Goal: Use online tool/utility: Use online tool/utility

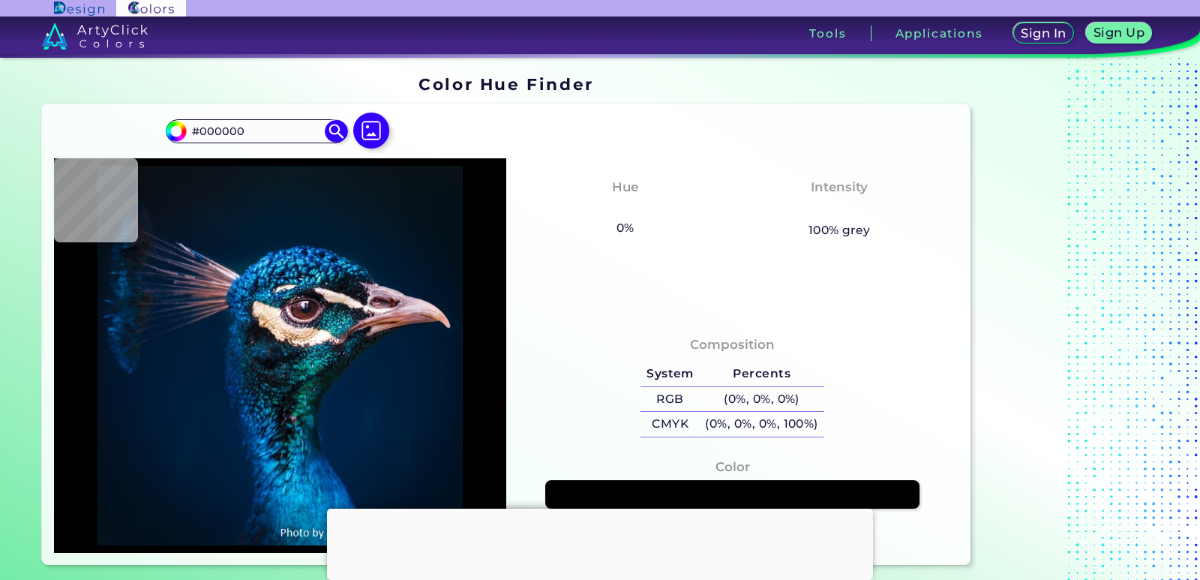
type input "#03101f"
type input "#03101F"
type input "#021221"
type input "#021323"
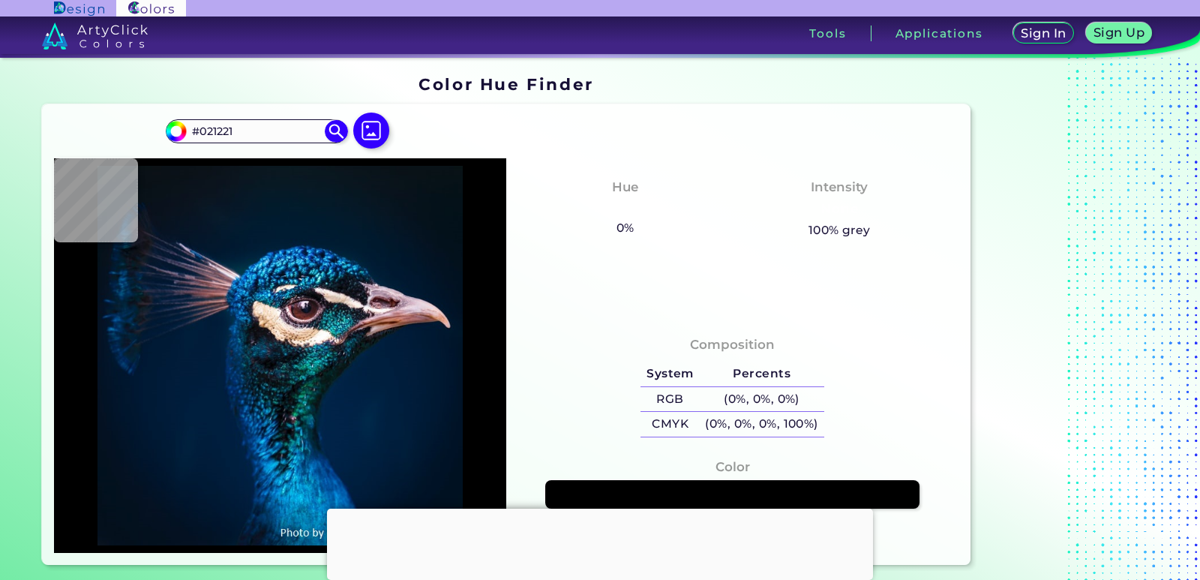
type input "#021323"
type input "#021428"
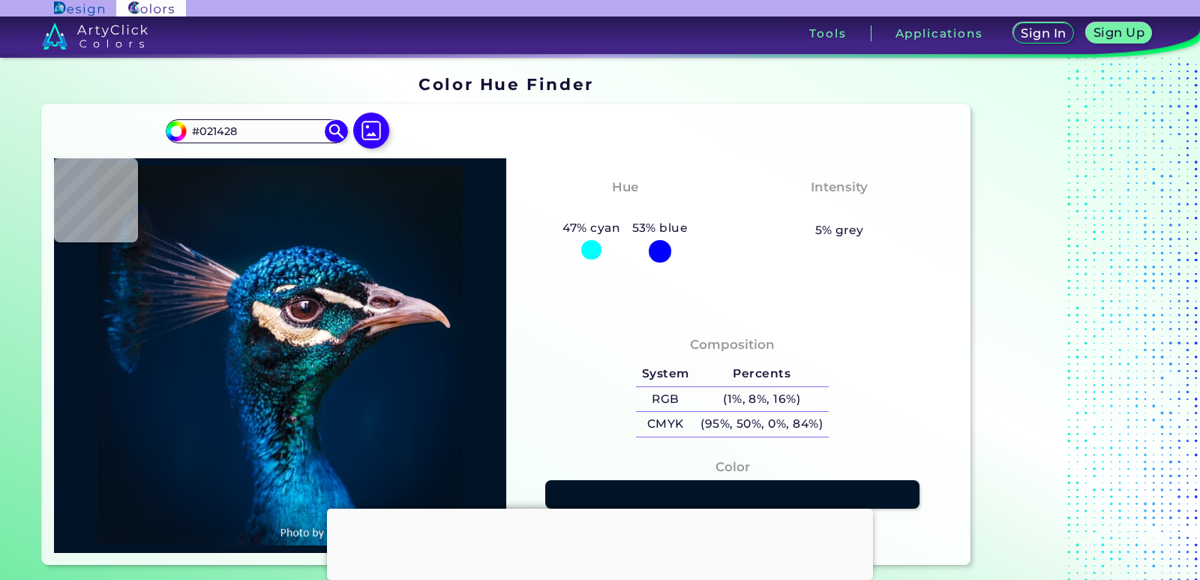
type input "#001527"
type input "#001528"
type input "#011629"
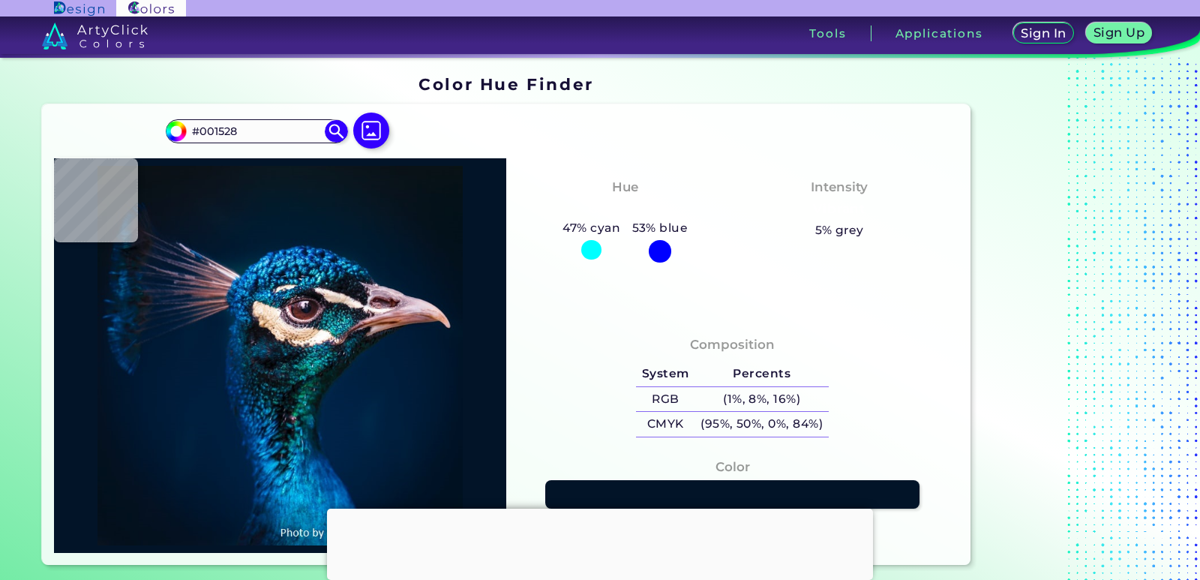
type input "#011629"
type input "#001729"
type input "#00162b"
type input "#00162B"
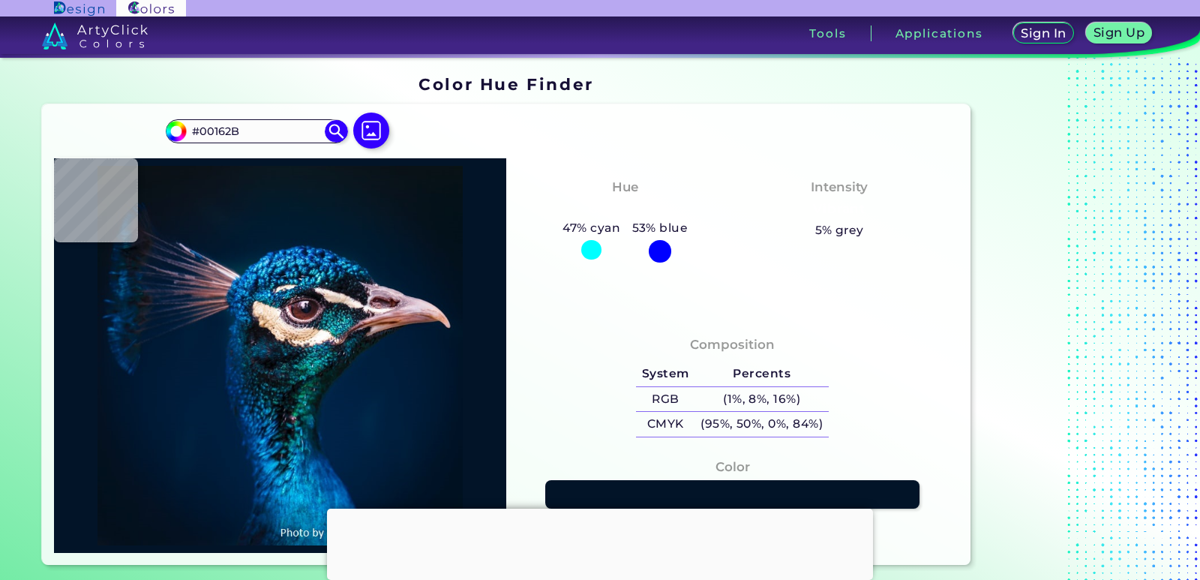
type input "#00182c"
type input "#00182C"
type input "#00182d"
type input "#00182D"
type input "#00182c"
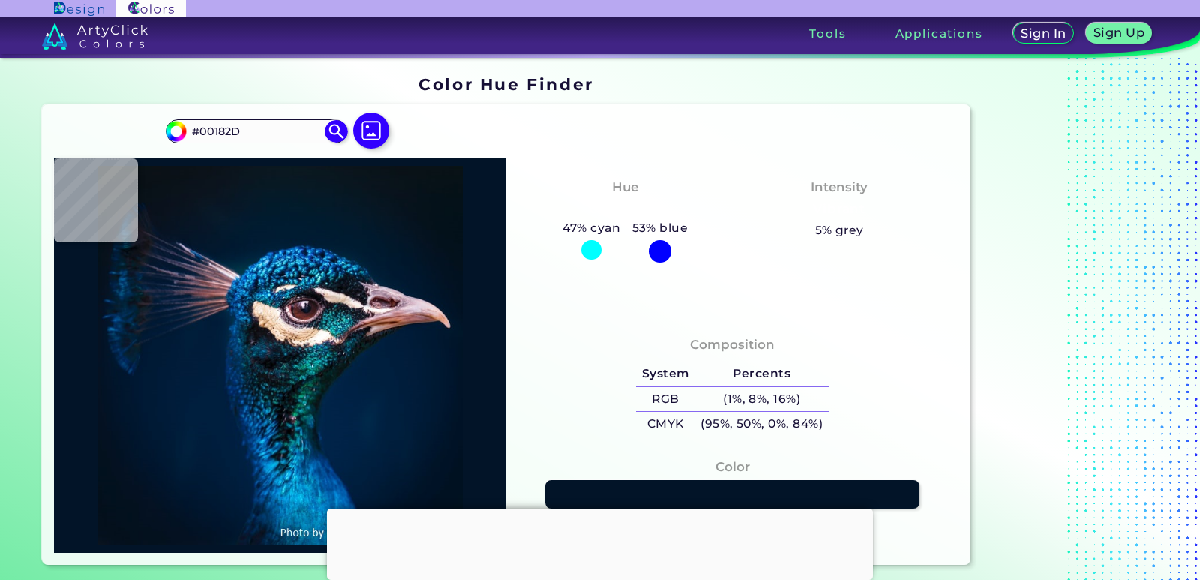
type input "#00182C"
type input "#01182a"
type input "#01182A"
type input "#001629"
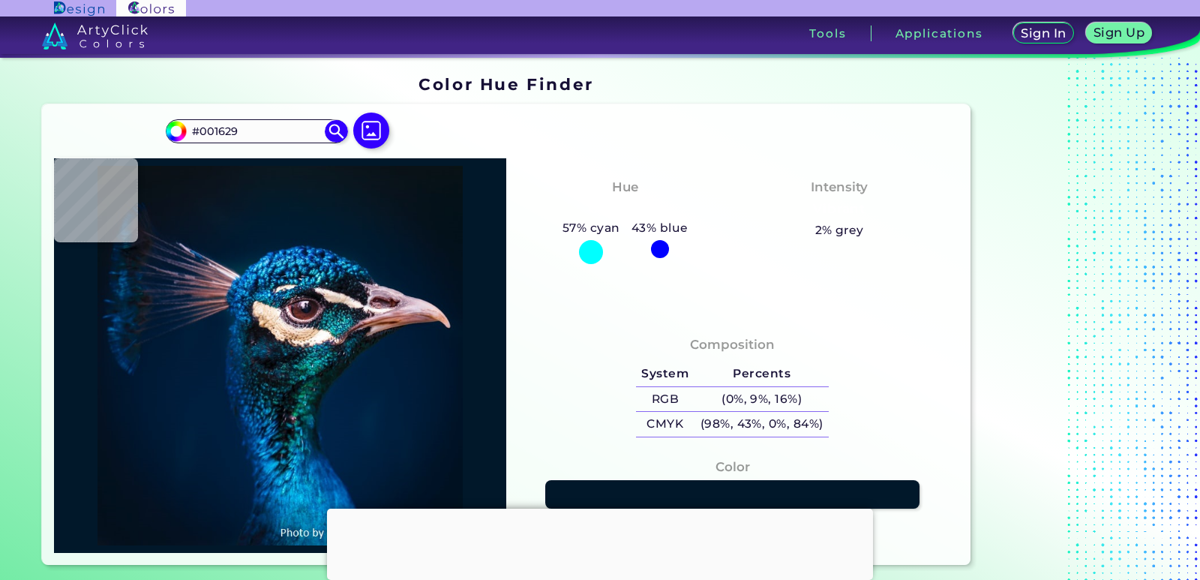
type input "#011627"
type input "#031323"
type input "#061421"
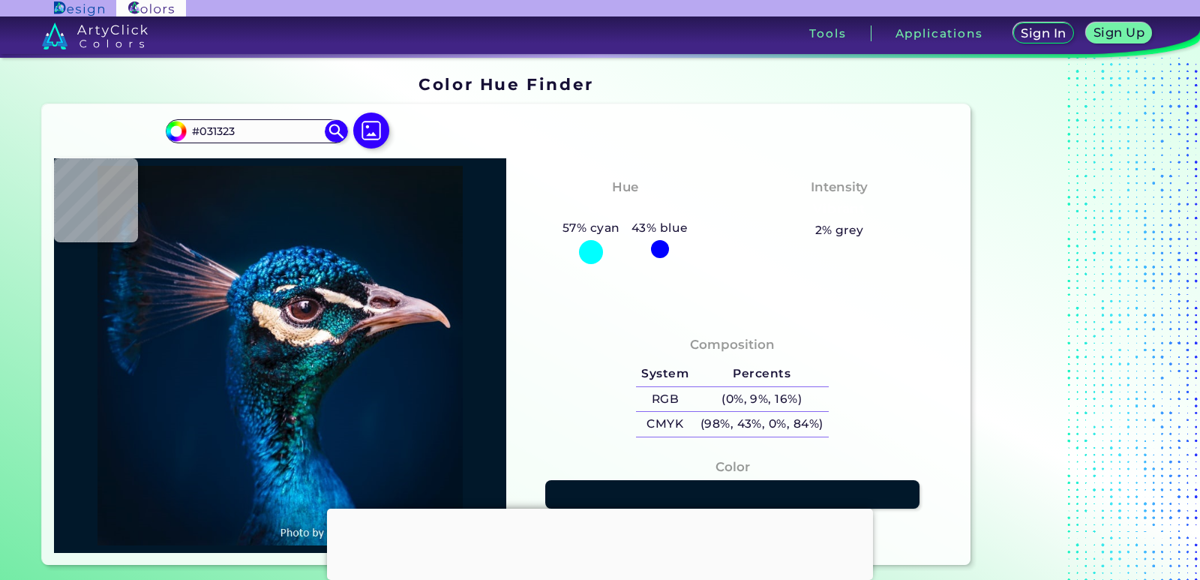
type input "#061421"
type input "#04121f"
type input "#04121F"
type input "#04121d"
type input "#04121D"
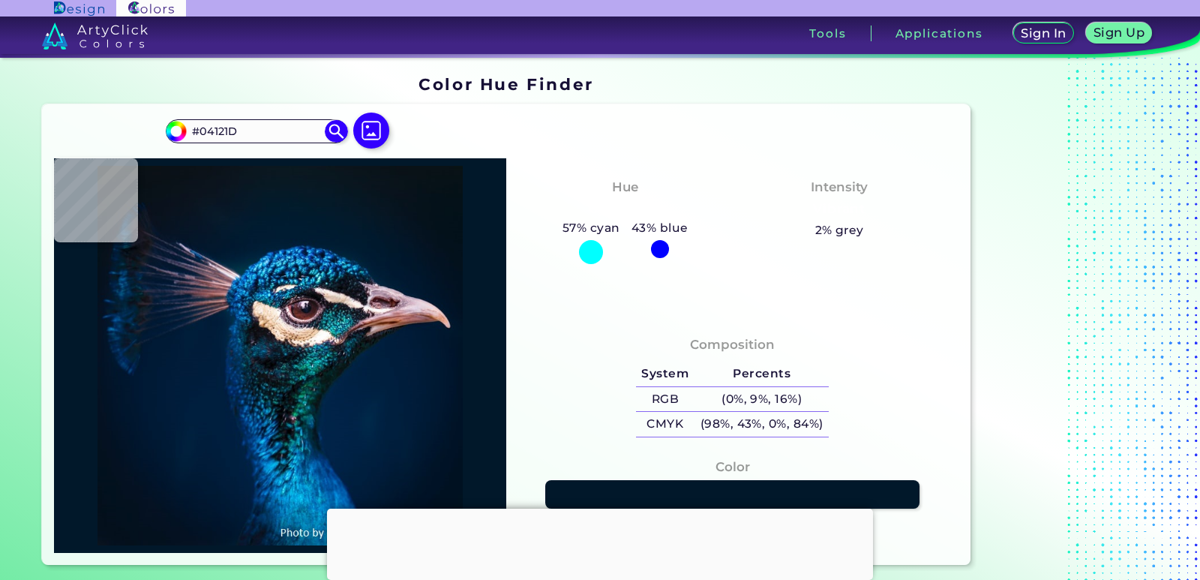
type input "#03111a"
type input "#03111A"
type input "#021019"
type input "#000000"
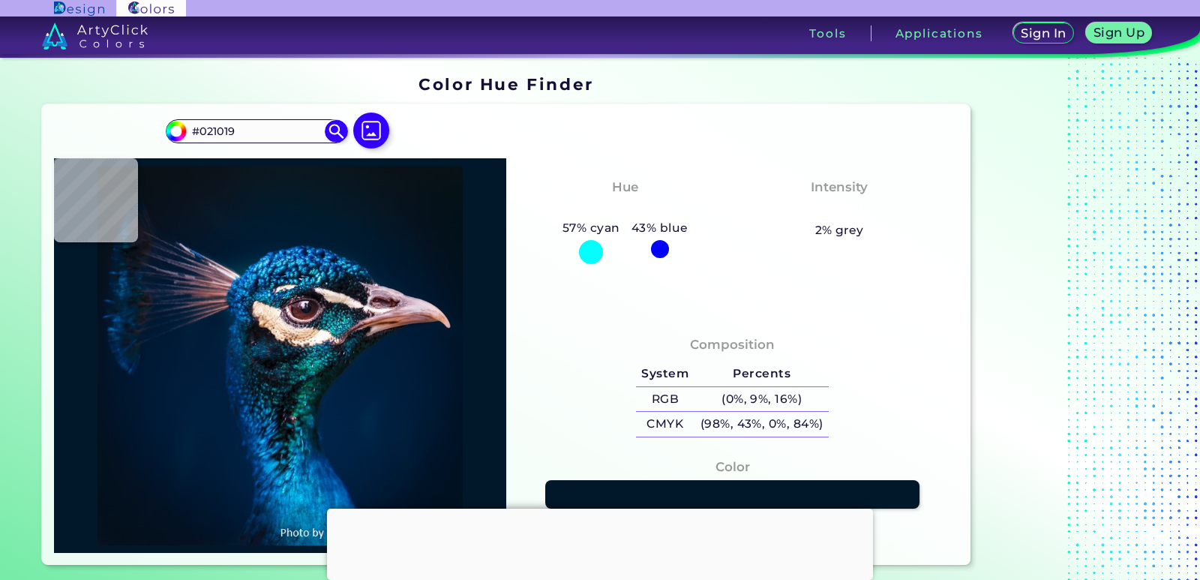
type input "#000000"
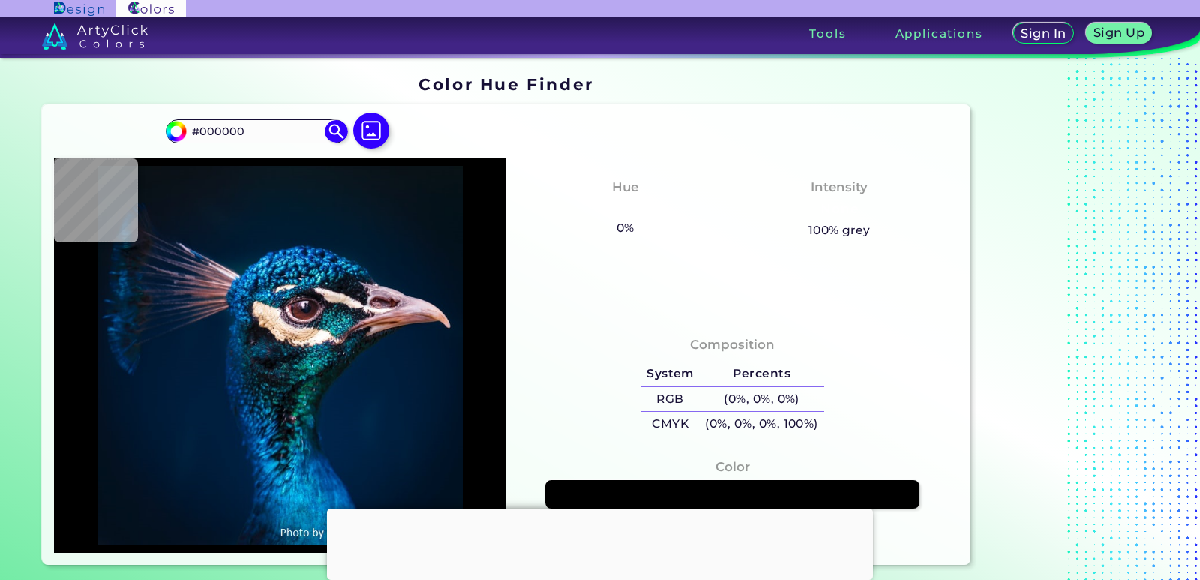
type input "#051117"
type input "#08121c"
type input "#08121C"
type input "#061622"
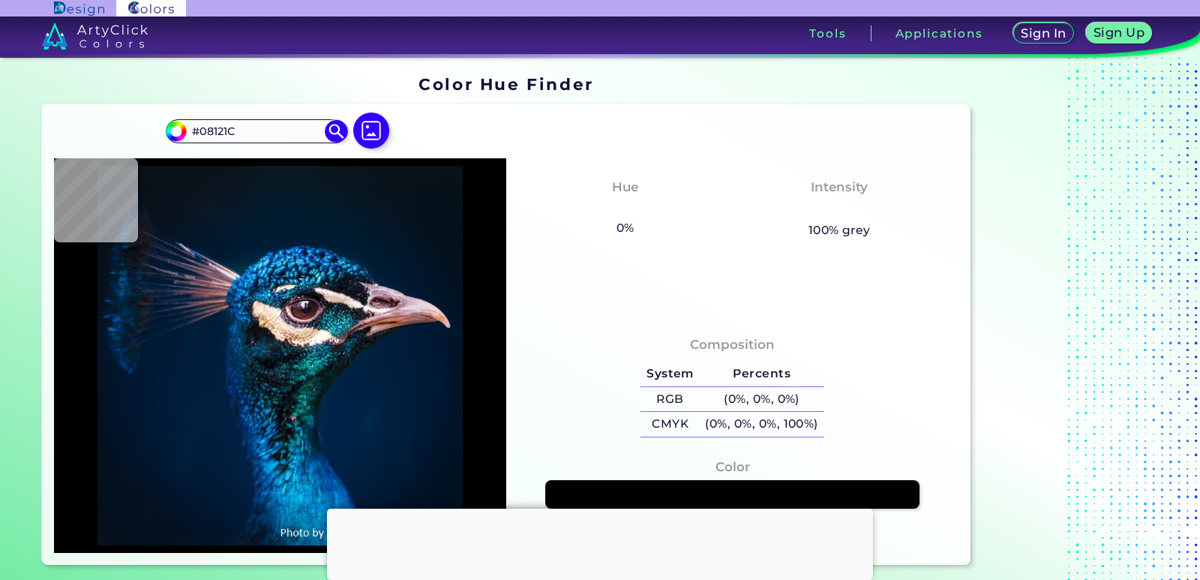
type input "#061622"
type input "#051827"
type input "#031829"
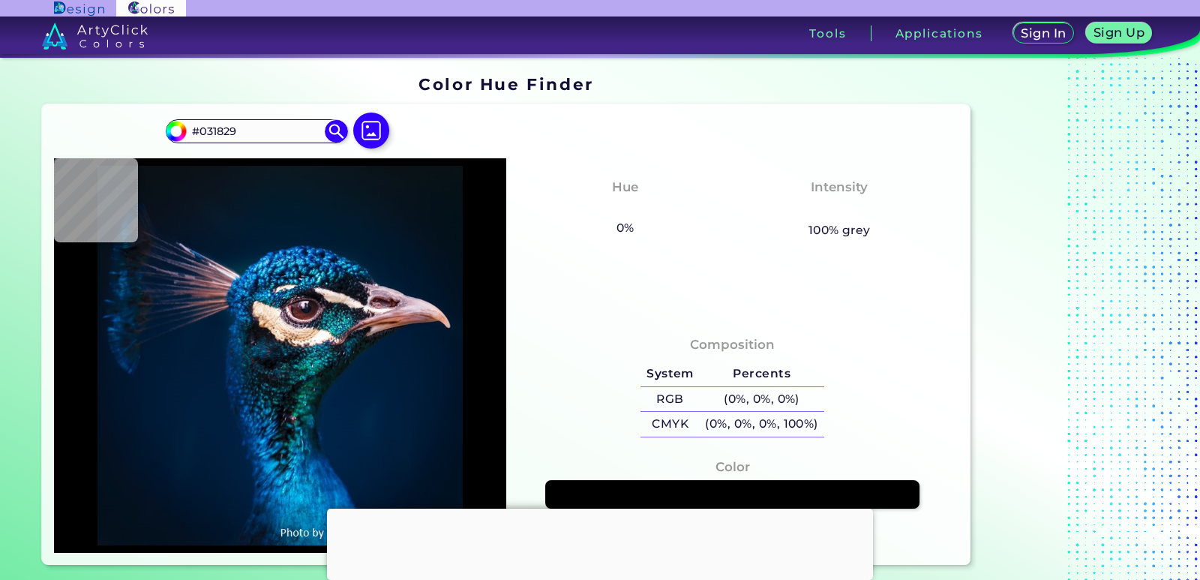
type input "#031a2a"
type input "#031A2A"
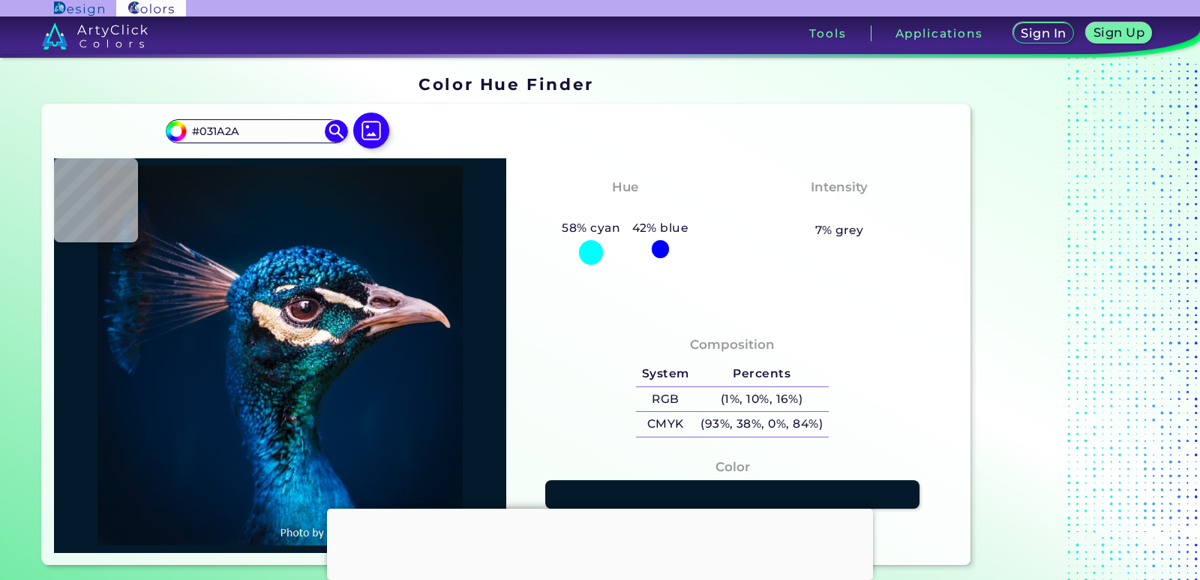
type input "#011b2a"
type input "#011B2A"
type input "#021a2b"
type input "#021A2B"
type input "#031a2c"
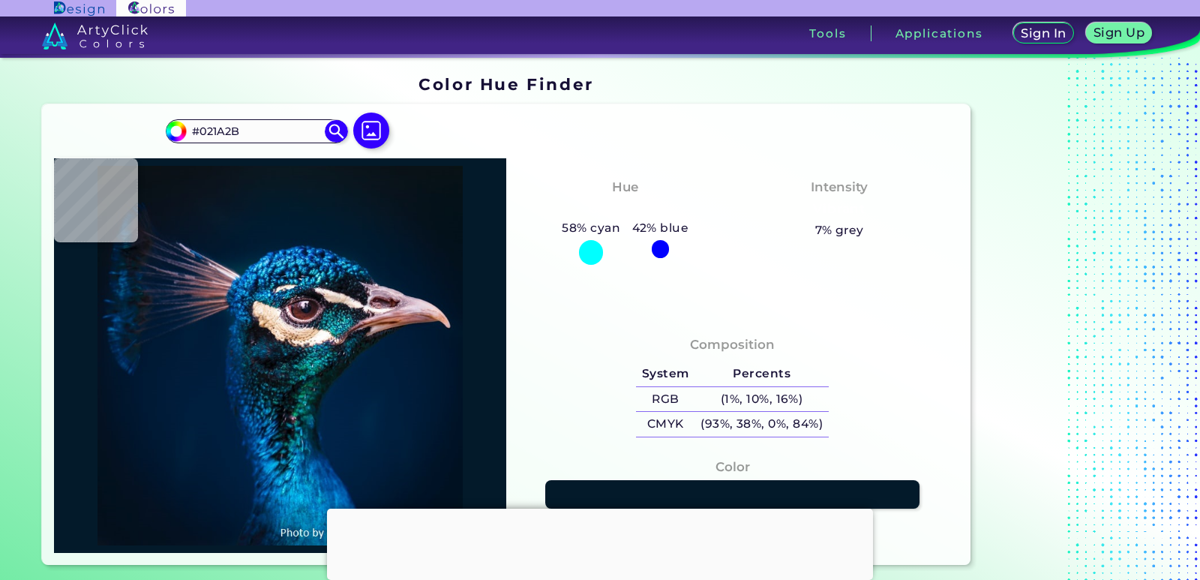
type input "#031A2C"
type input "#001b2d"
type input "#001B2D"
type input "#001b2e"
type input "#001B2E"
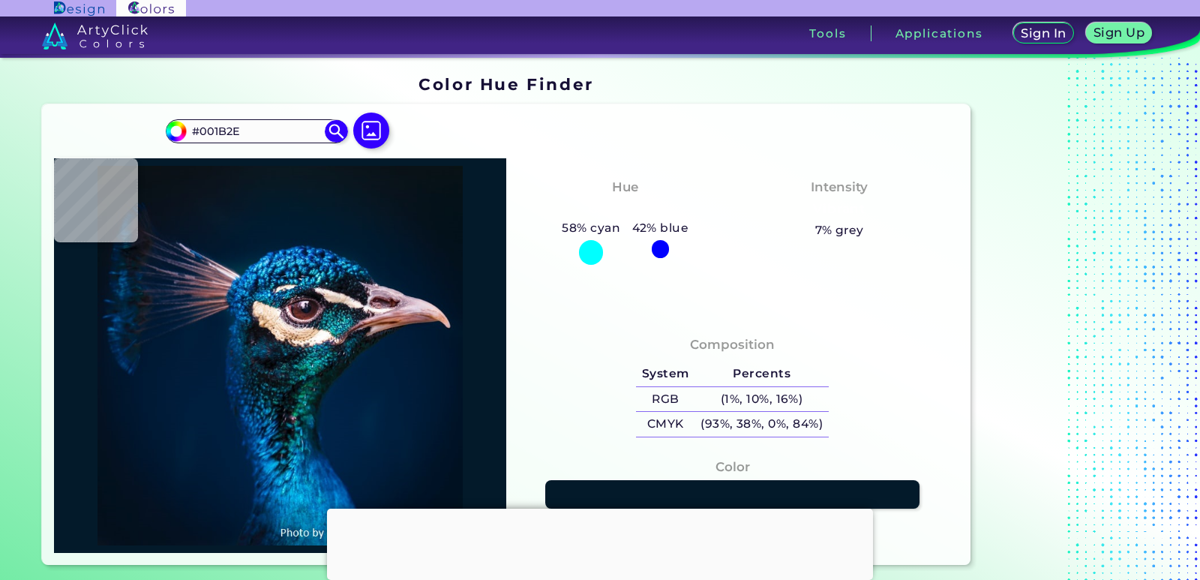
type input "#001b30"
type input "#001B30"
type input "#001c31"
type input "#001C31"
type input "#001c32"
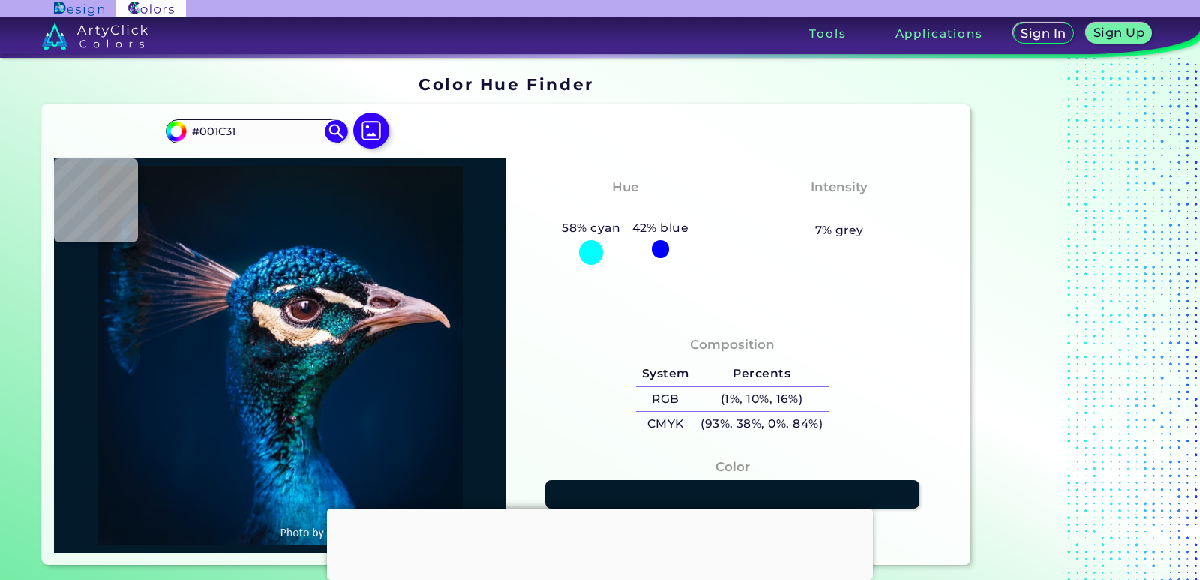
type input "#001C32"
type input "#021c35"
type input "#021C35"
type input "#001c34"
type input "#001C34"
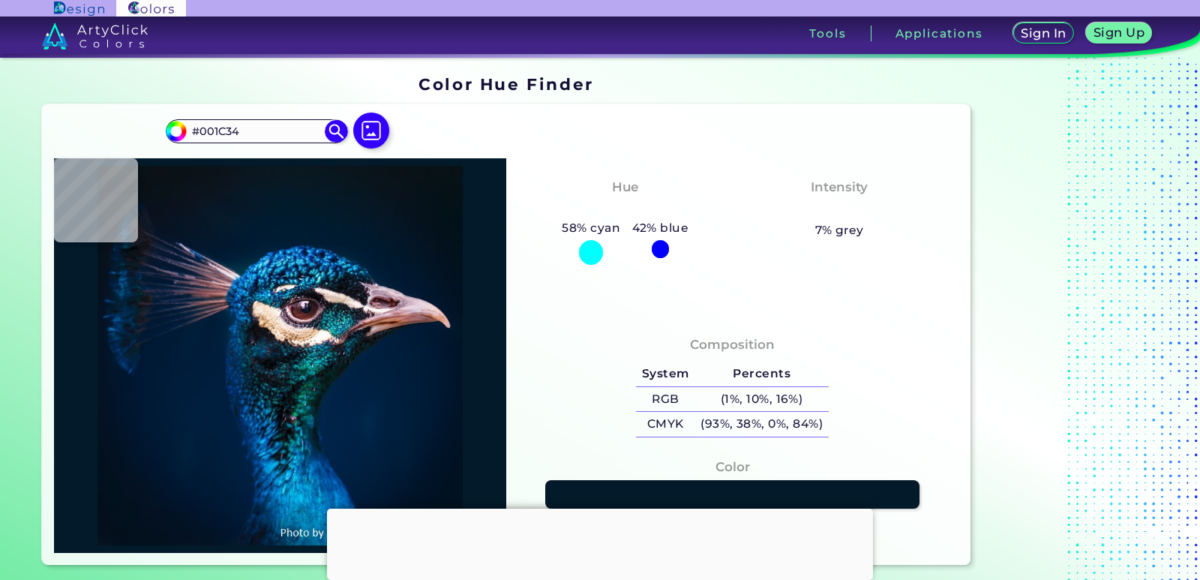
type input "#011d35"
type input "#011D35"
type input "#001d35"
type input "#001D35"
type input "#001e38"
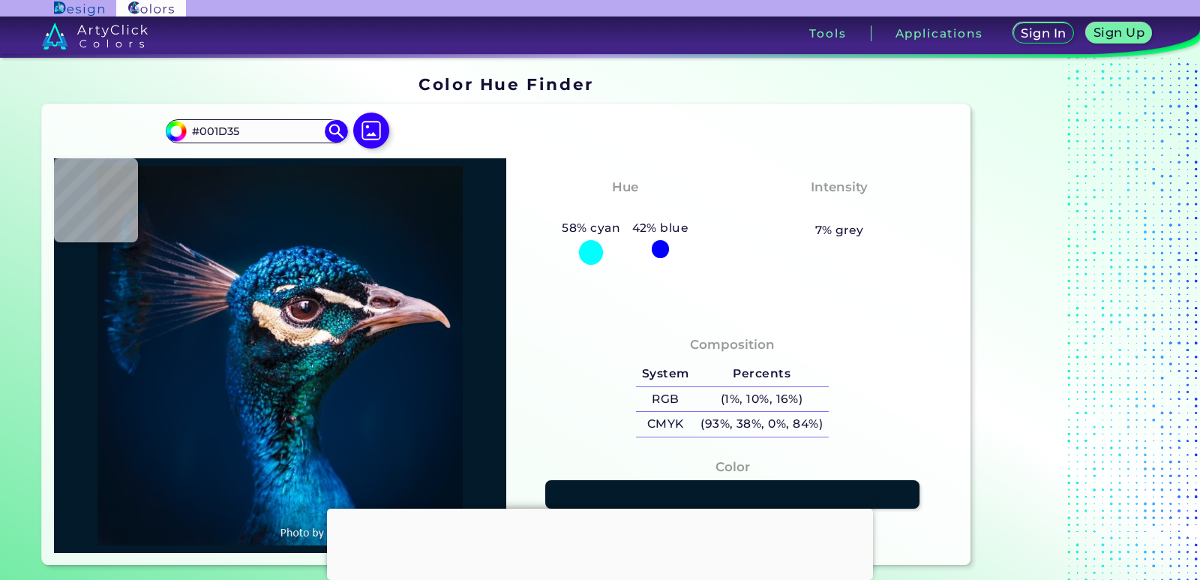
type input "#001E38"
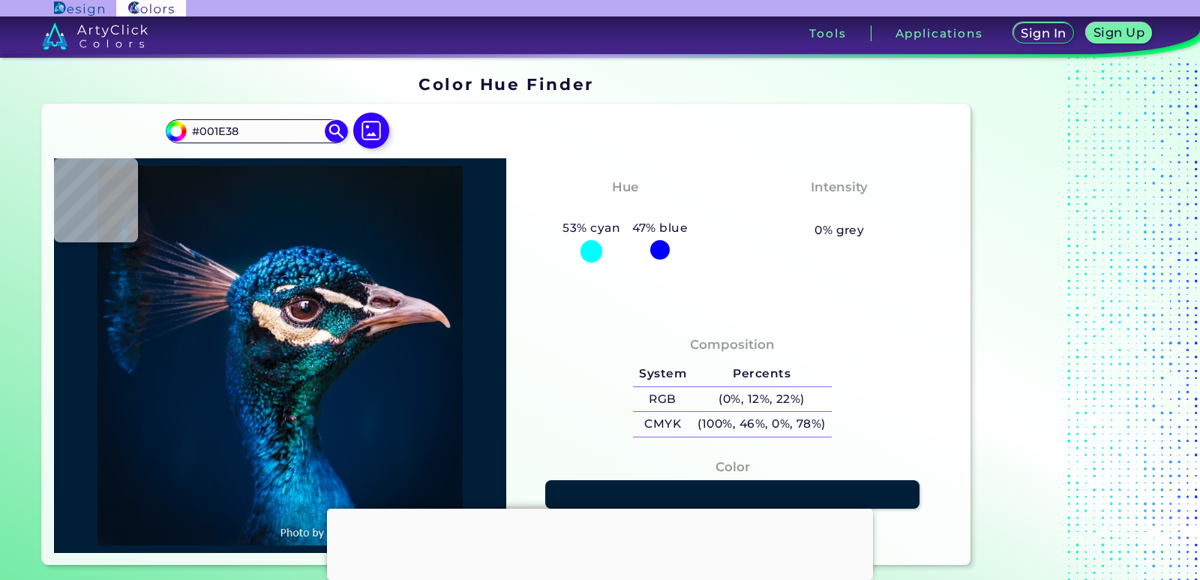
type input "#002037"
type input "#00213a"
type input "#00213A"
type input "#01253d"
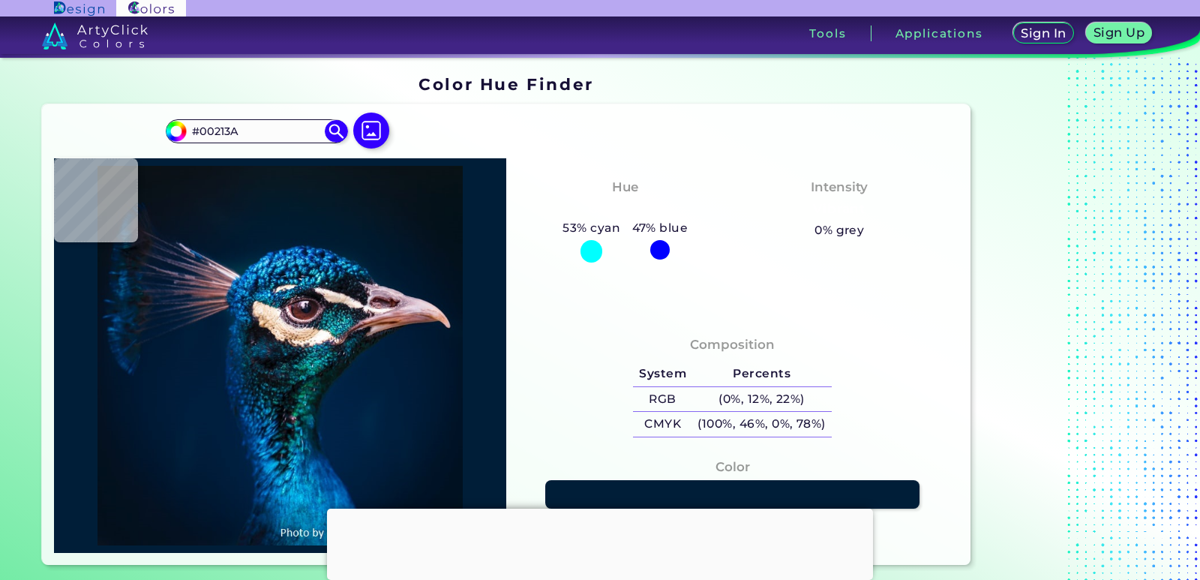
type input "#01253D"
type input "#002e45"
type input "#002E45"
type input "#b0adbe"
type input "#B0ADBE"
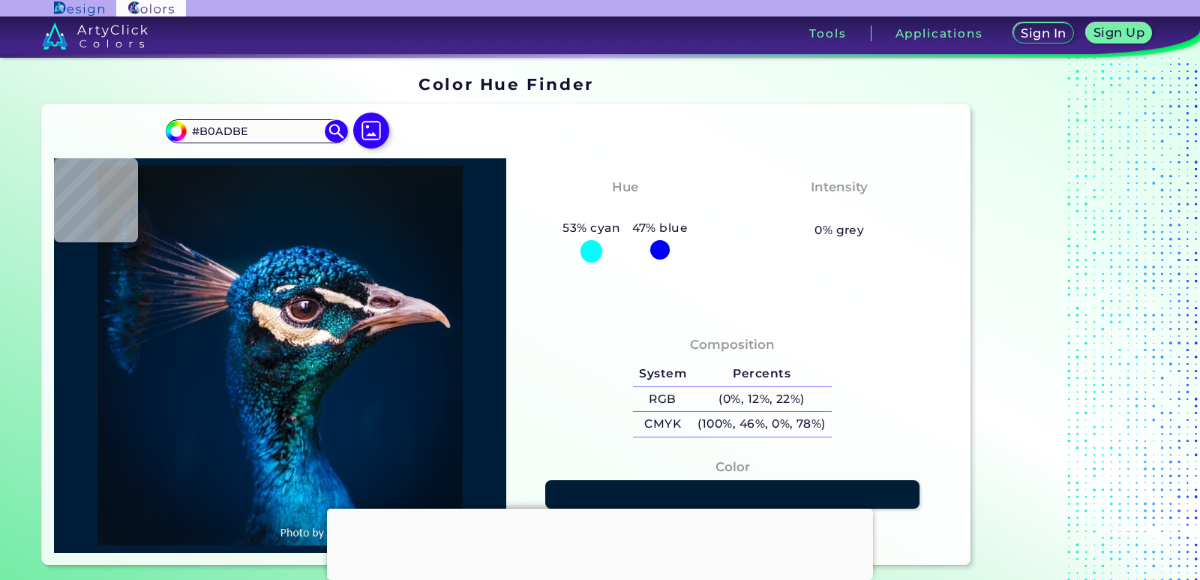
type input "#4d9cd0"
type input "#4D9CD0"
type input "#095fa8"
type input "#095FA8"
type input "#0b639e"
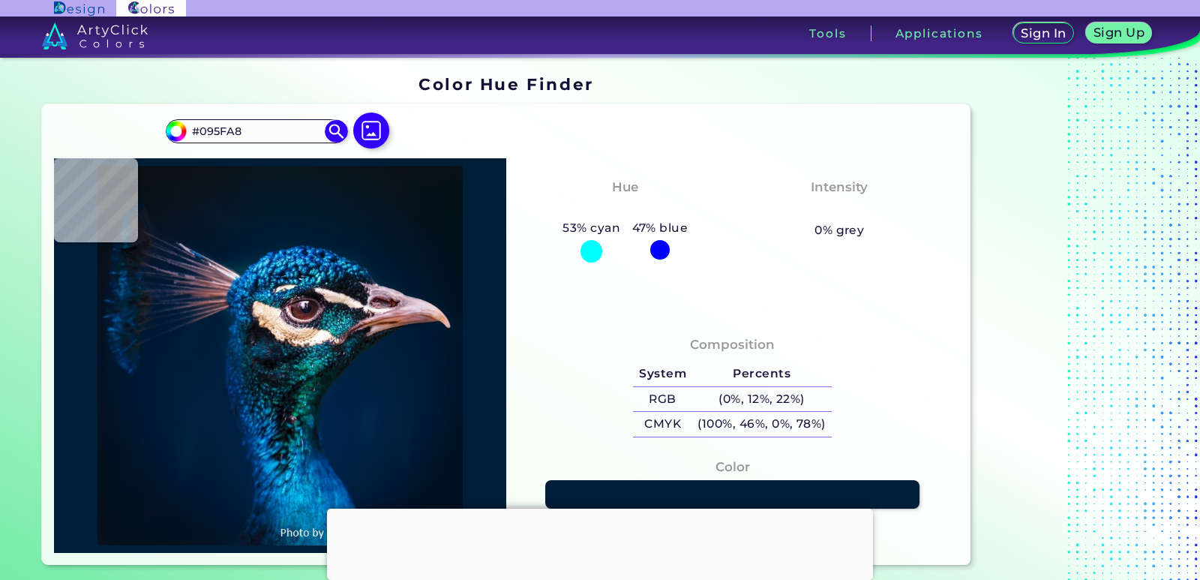
type input "#0B639E"
type input "#1c98d2"
type input "#1C98D2"
type input "#063763"
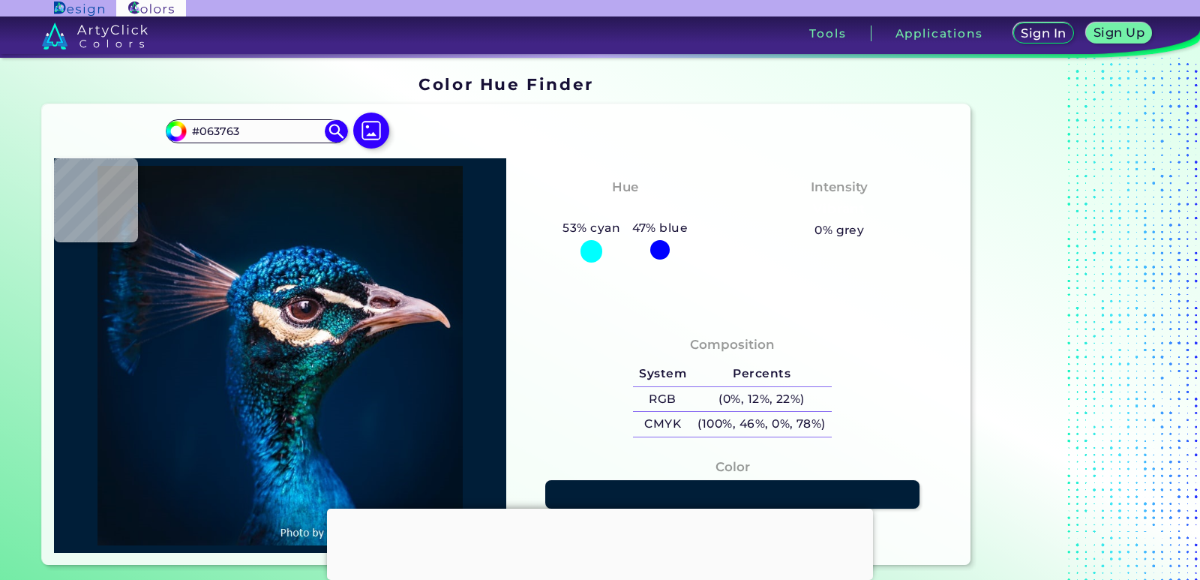
type input "#002d5a"
type input "#002D5A"
type input "#1258a0"
type input "#1258A0"
type input "#00234f"
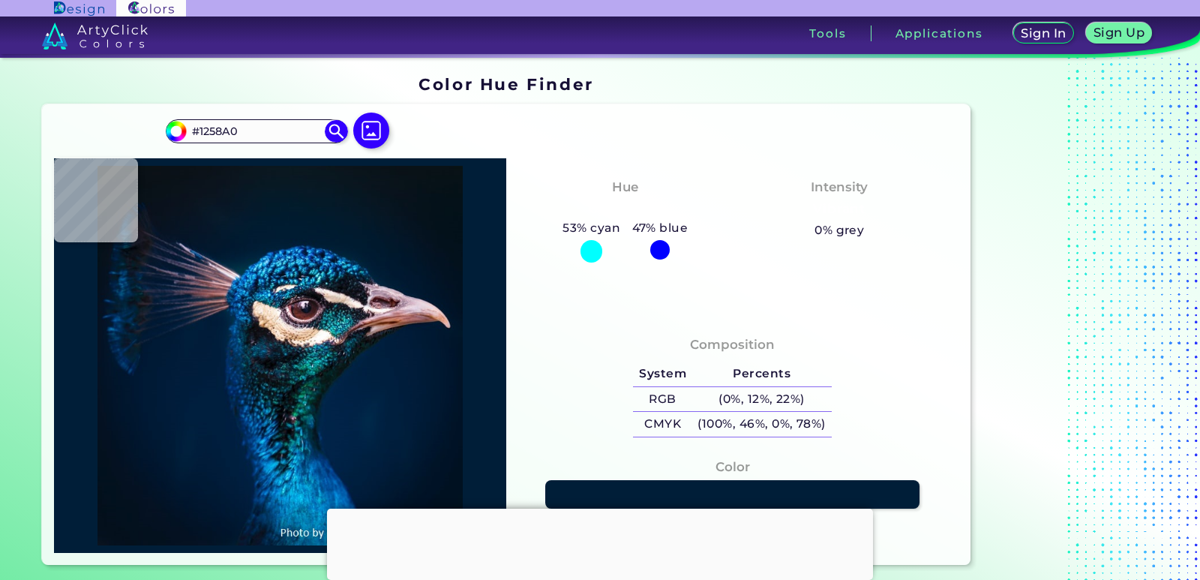
type input "#00234F"
type input "#093560"
type input "#18689e"
type input "#18689E"
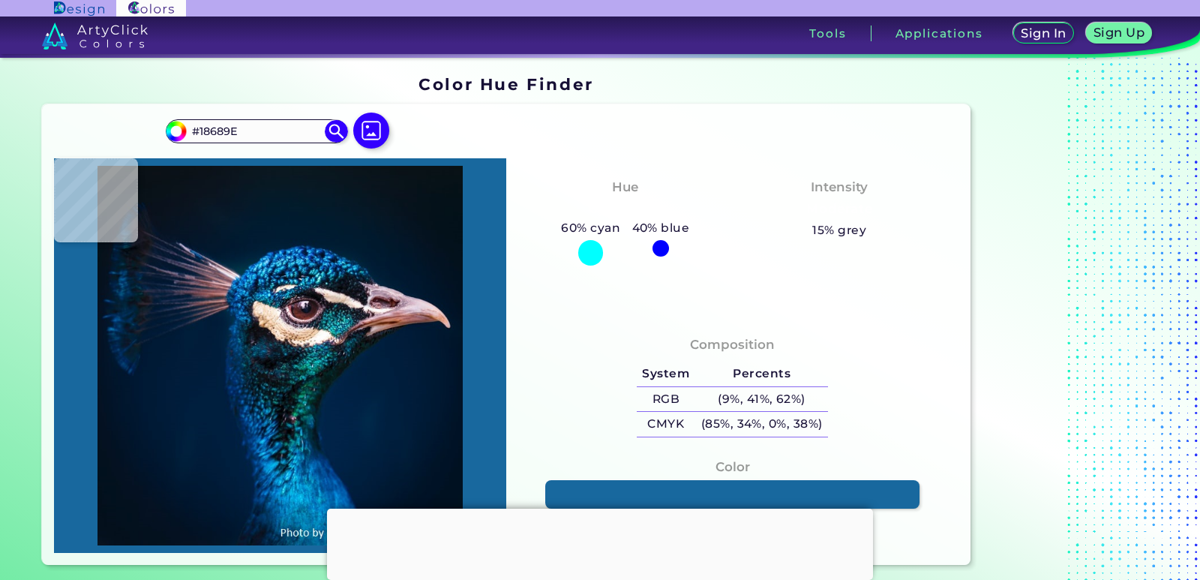
type input "#001e2c"
type input "#001E2C"
type input "#0b0c11"
type input "#0B0C11"
type input "#0b0b11"
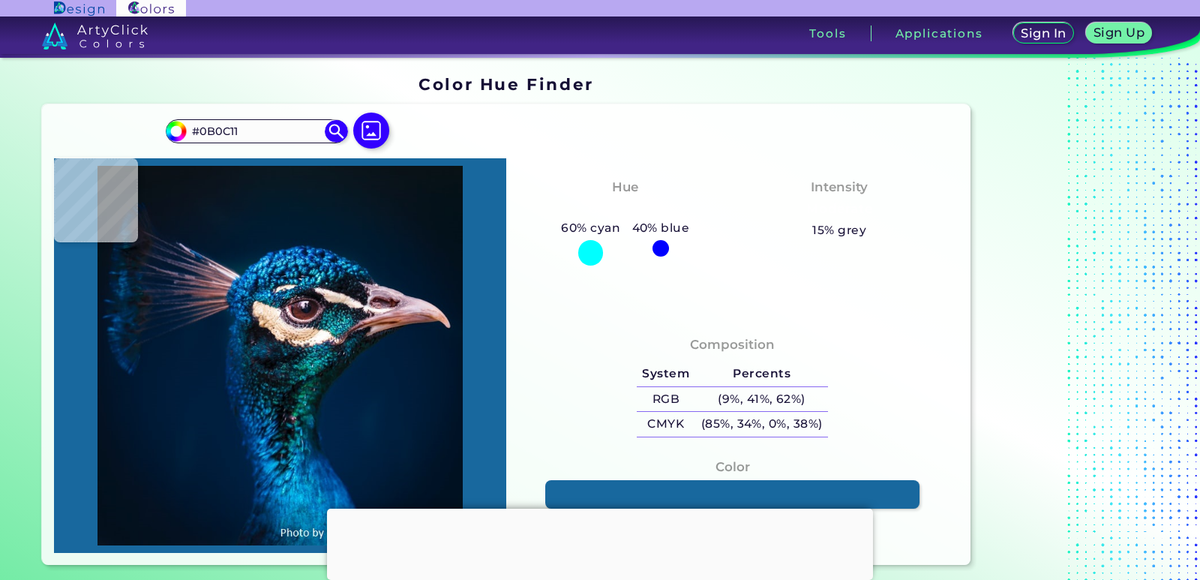
type input "#0B0B11"
type input "#0f465e"
type input "#0F465E"
type input "#0c2941"
type input "#0C2941"
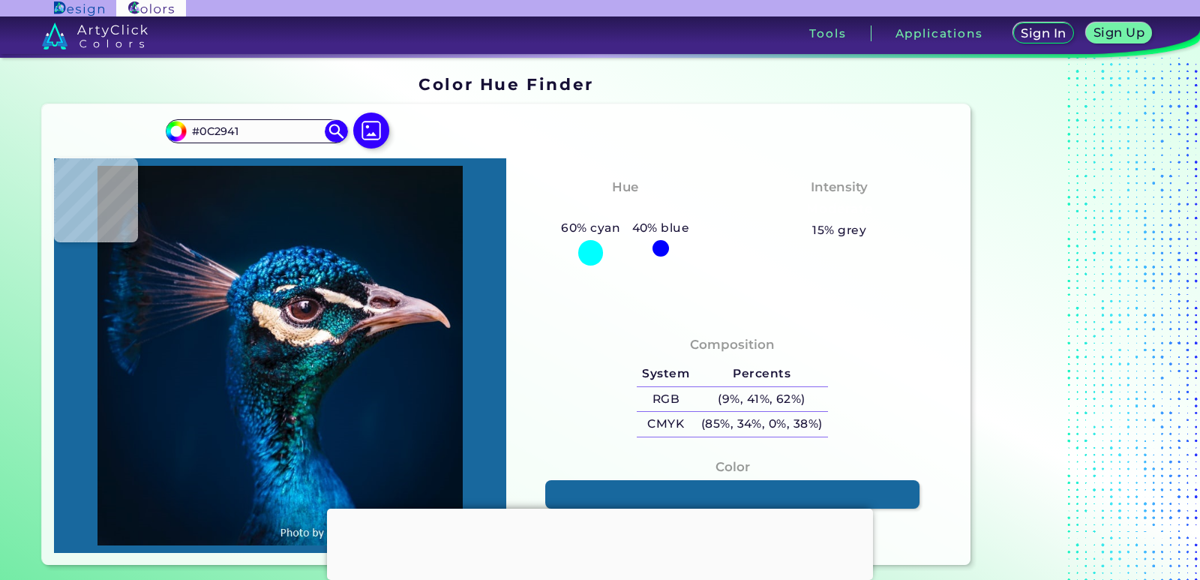
type input "#051c2e"
type input "#051C2E"
type input "#16696a"
type input "#16696A"
type input "#0c2329"
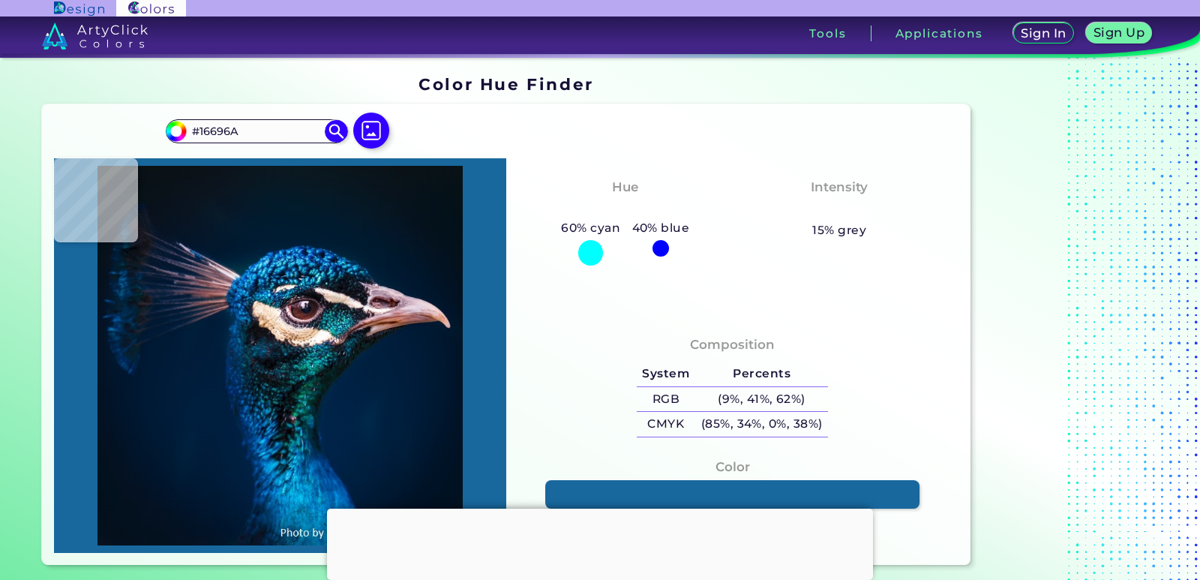
type input "#0C2329"
type input "#01404d"
type input "#01404D"
type input "#0b2f36"
type input "#0B2F36"
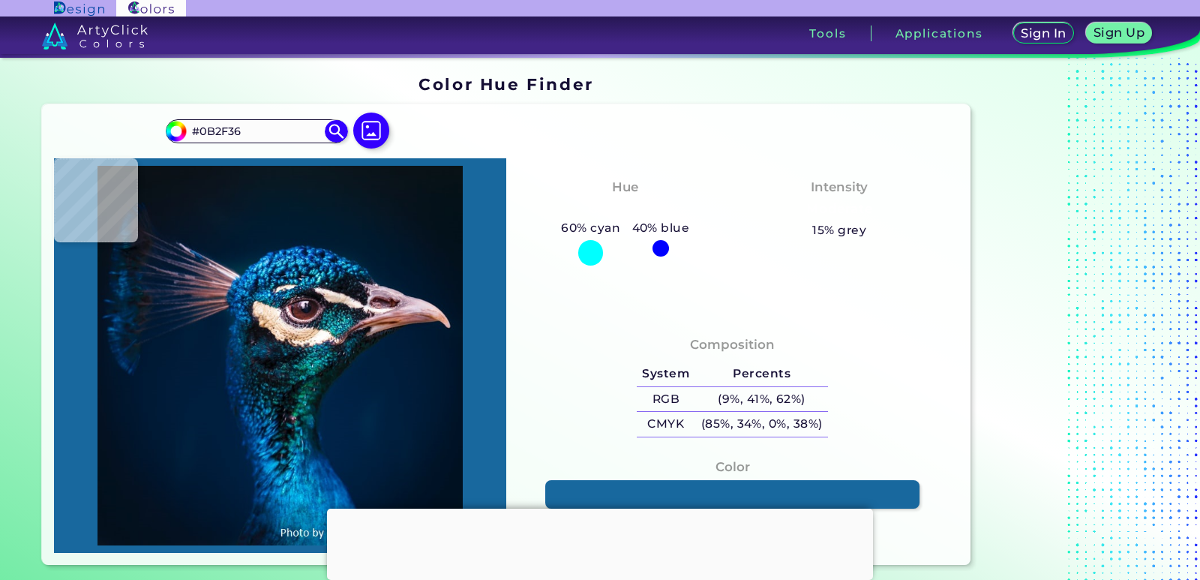
type input "#00444f"
type input "#00444F"
type input "#00393b"
type input "#00393B"
type input "#021713"
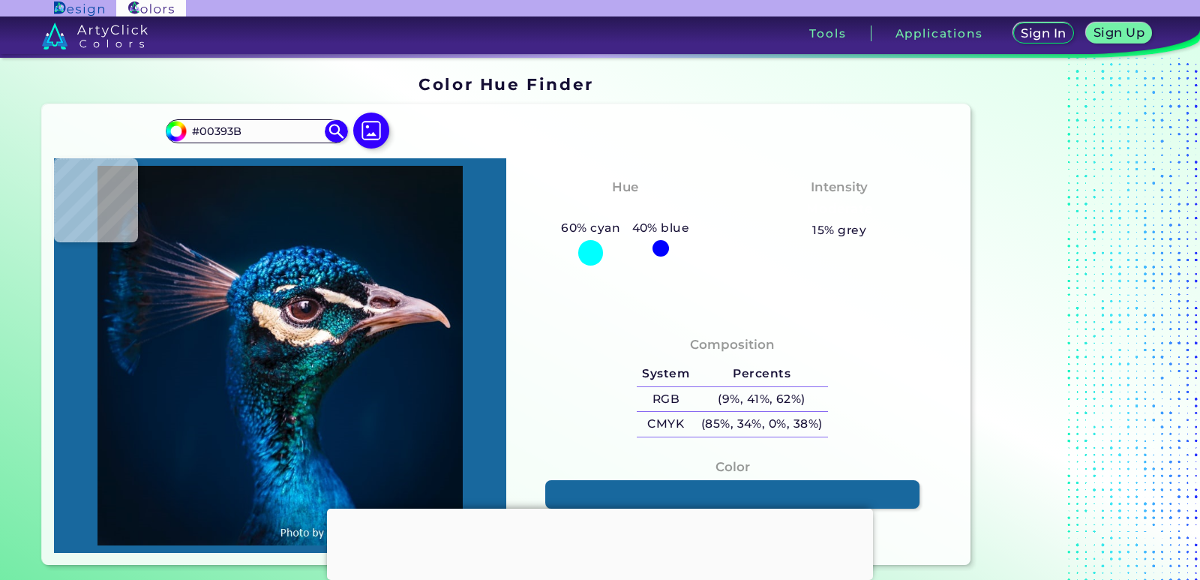
type input "#021713"
type input "#012348"
type input "#002245"
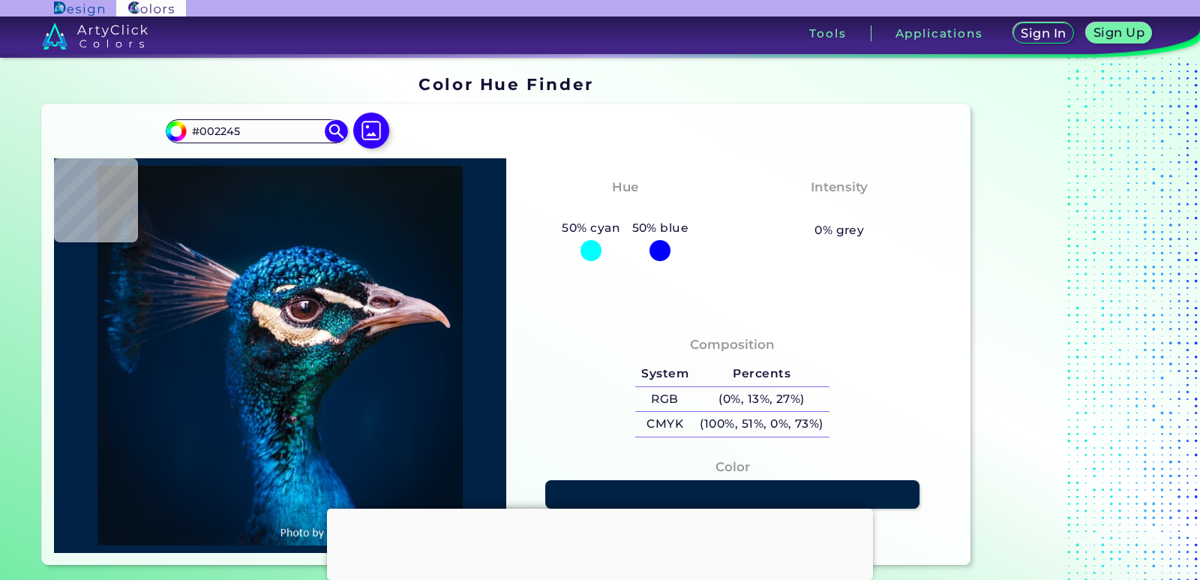
type input "#012245"
type input "#002144"
type input "#00203f"
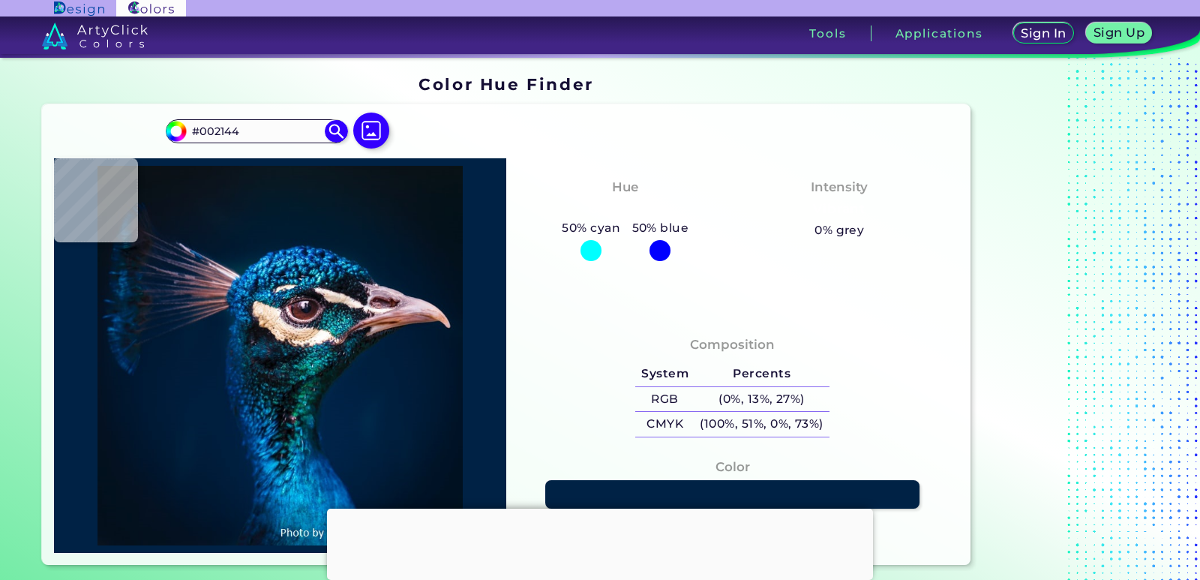
type input "#00203F"
type input "#001f3e"
type input "#001F3E"
type input "#011e3e"
type input "#011E3E"
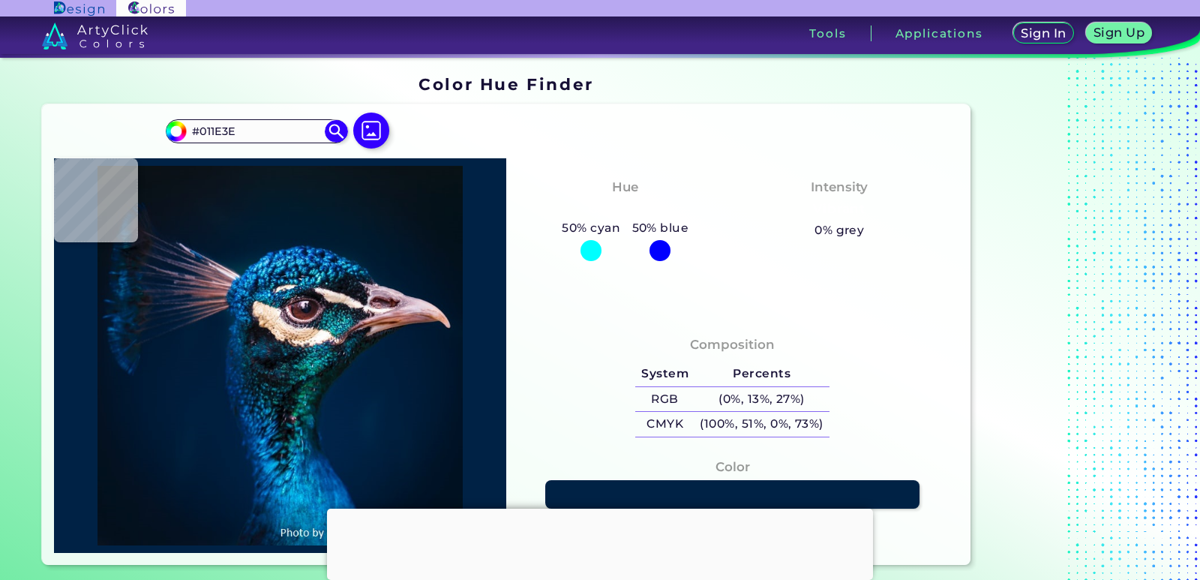
type input "#001c3a"
type input "#001C3A"
type input "#001b38"
type input "#001B38"
type input "#011b36"
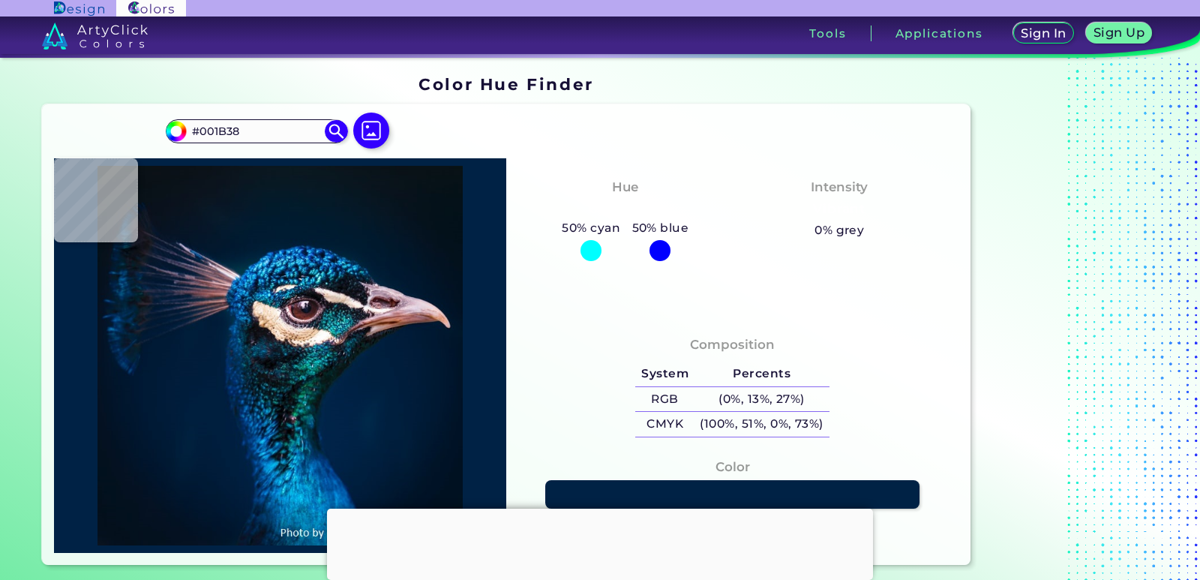
type input "#011B36"
type input "#001a35"
type input "#001A35"
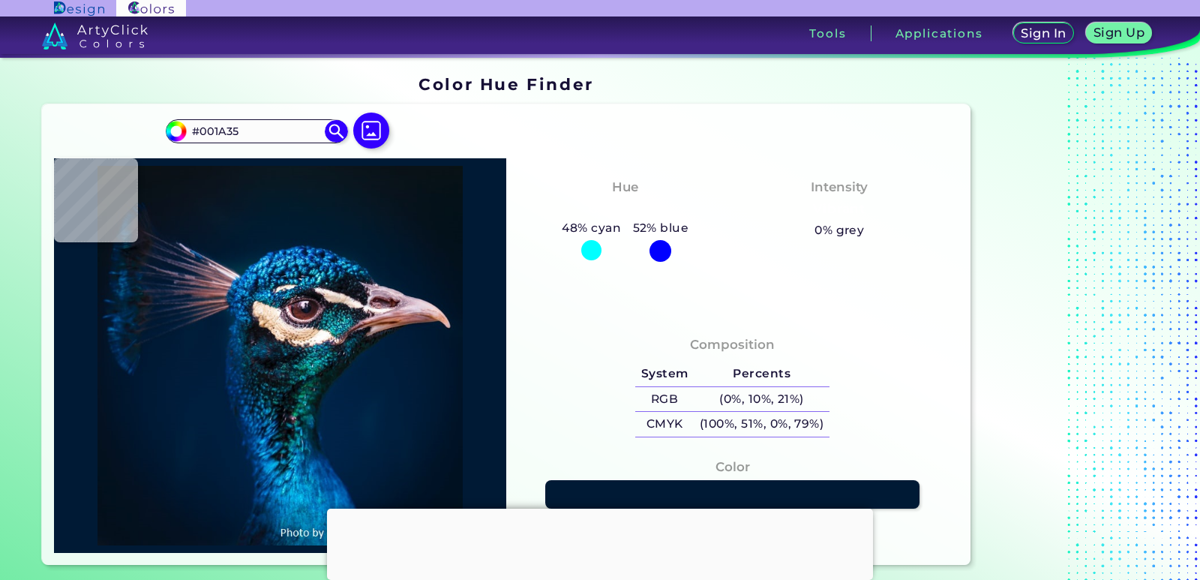
type input "#a76b6b"
type input "#A76B6B"
type input "#a1859a"
type input "#A1859A"
type input "#dac5cf"
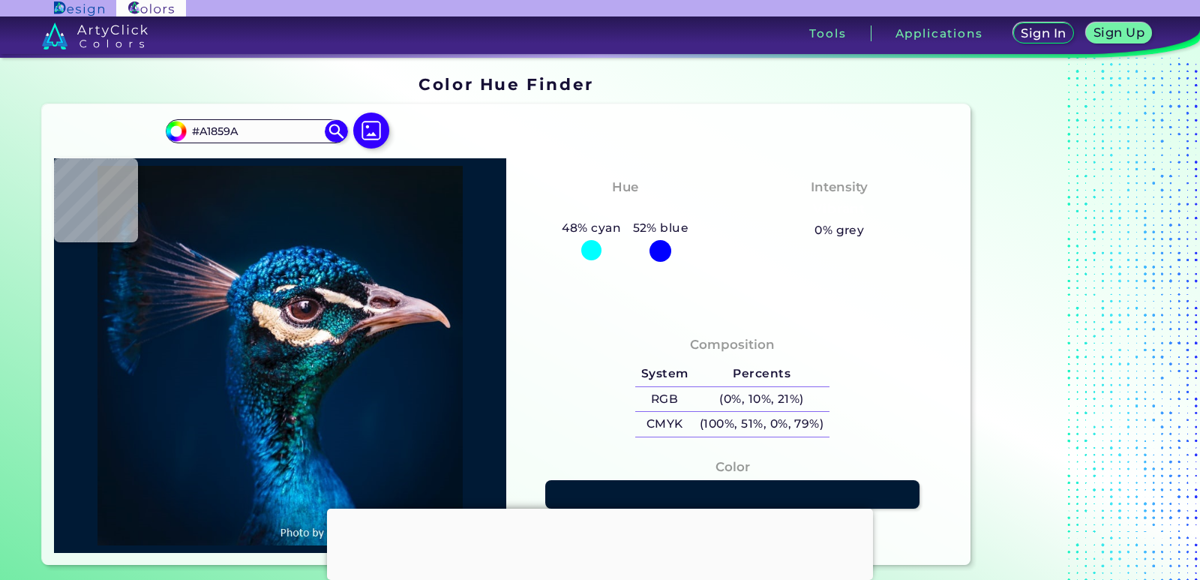
type input "#DAC5CF"
type input "#002341"
type input "#2c86b6"
type input "#2C86B6"
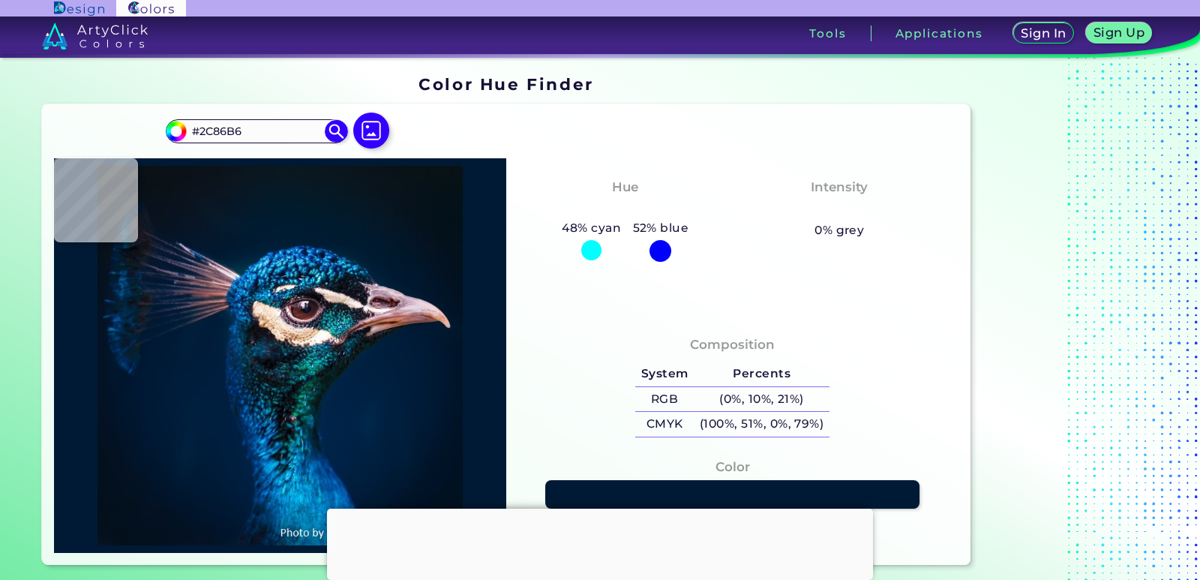
type input "#0b3d60"
type input "#0B3D60"
type input "#114165"
type input "#001741"
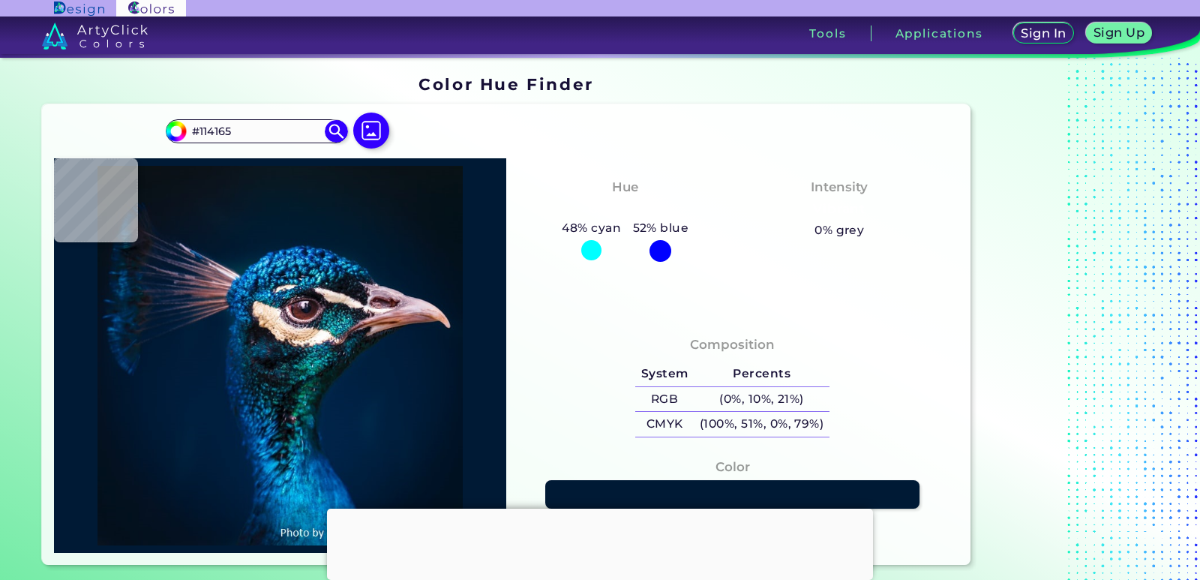
type input "#001741"
type input "#003566"
type input "#0f2f49"
type input "#0F2F49"
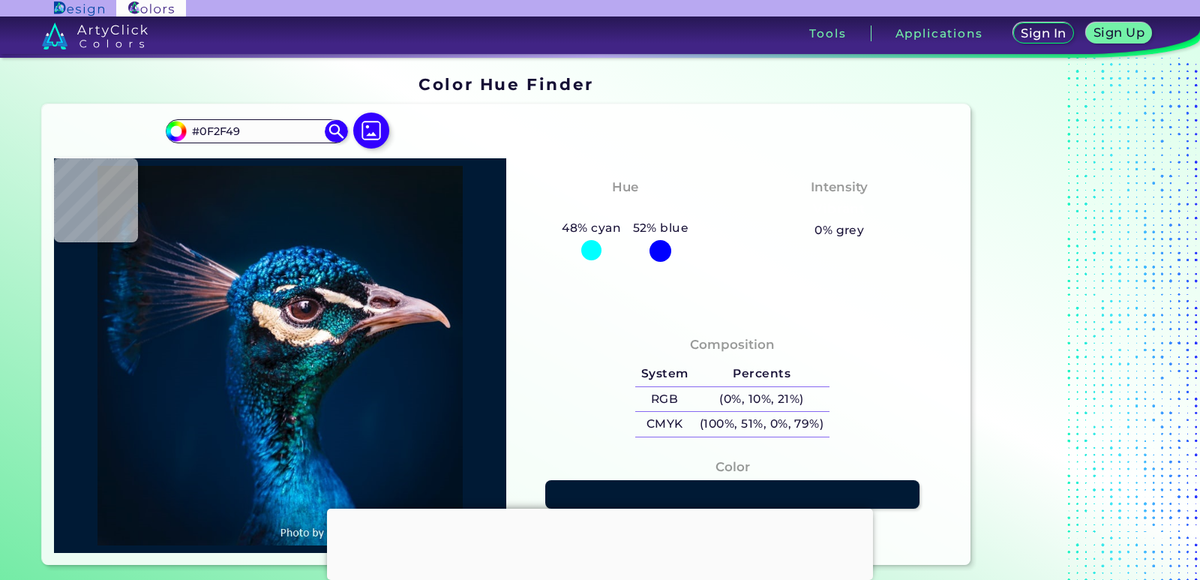
type input "#00234c"
type input "#00234C"
type input "#002045"
type input "#012950"
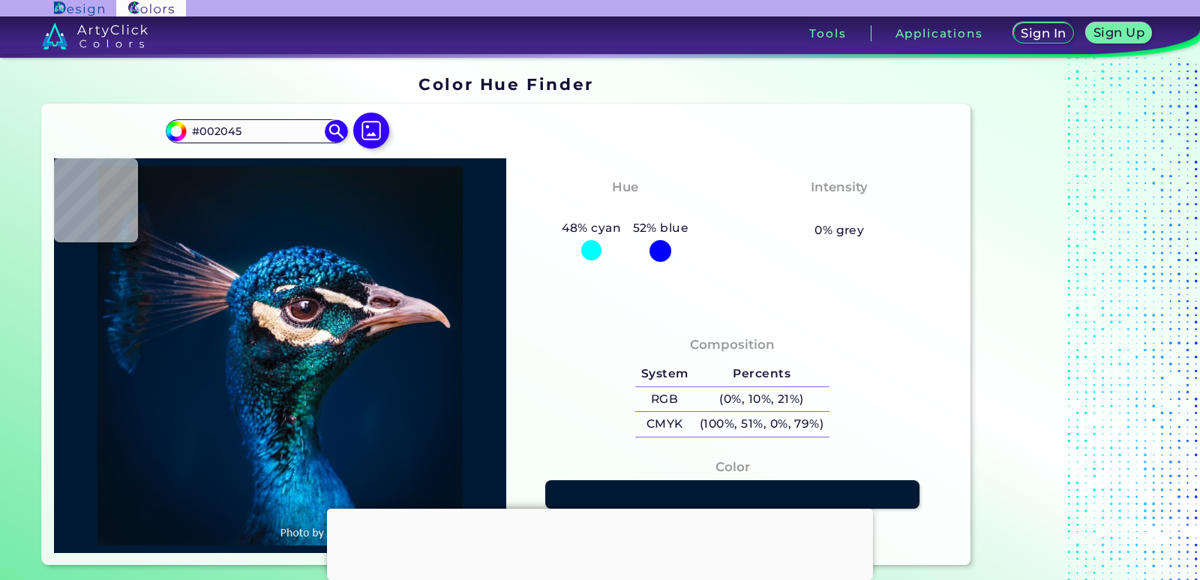
type input "#012950"
type input "#023967"
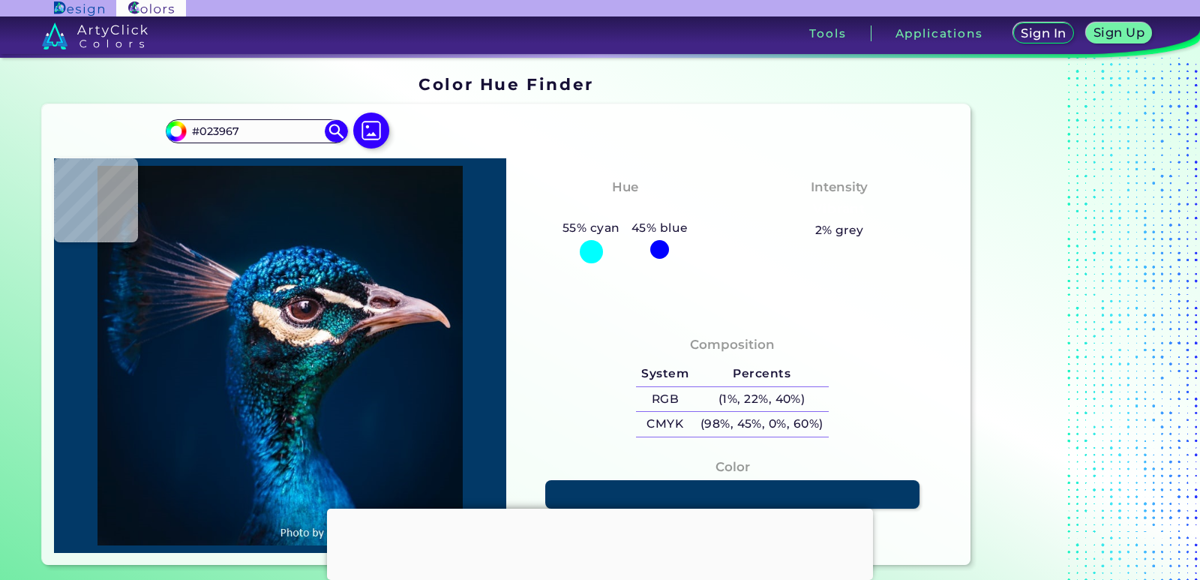
type input "#15517d"
type input "#15517D"
type input "#01468c"
type input "#01468C"
type input "#308187"
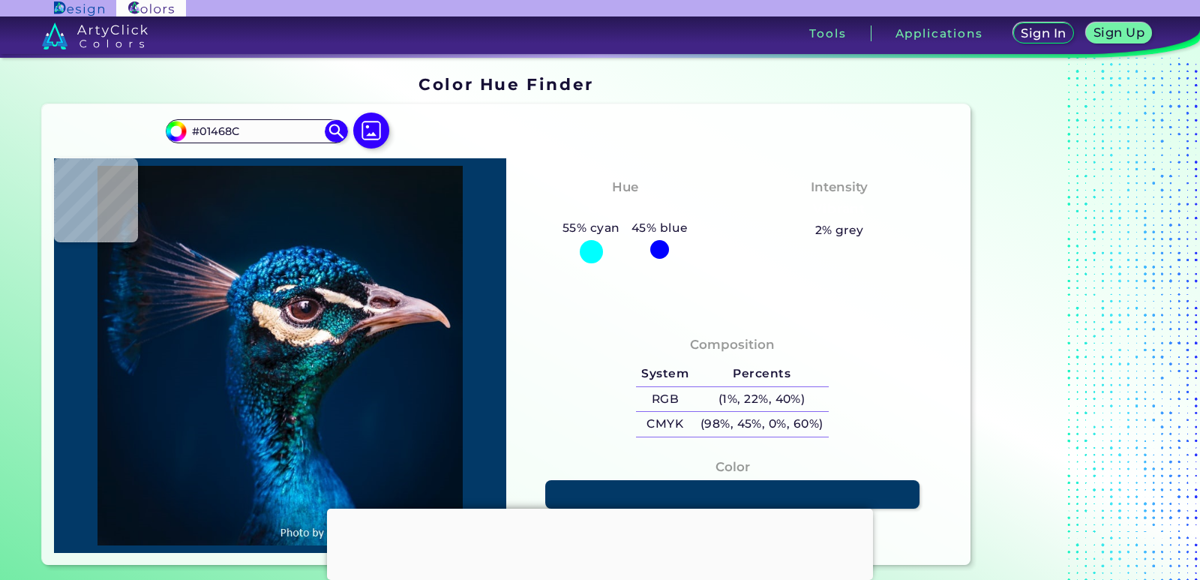
type input "#308187"
type input "#e5cab2"
type input "#E5CAB2"
type input "#171214"
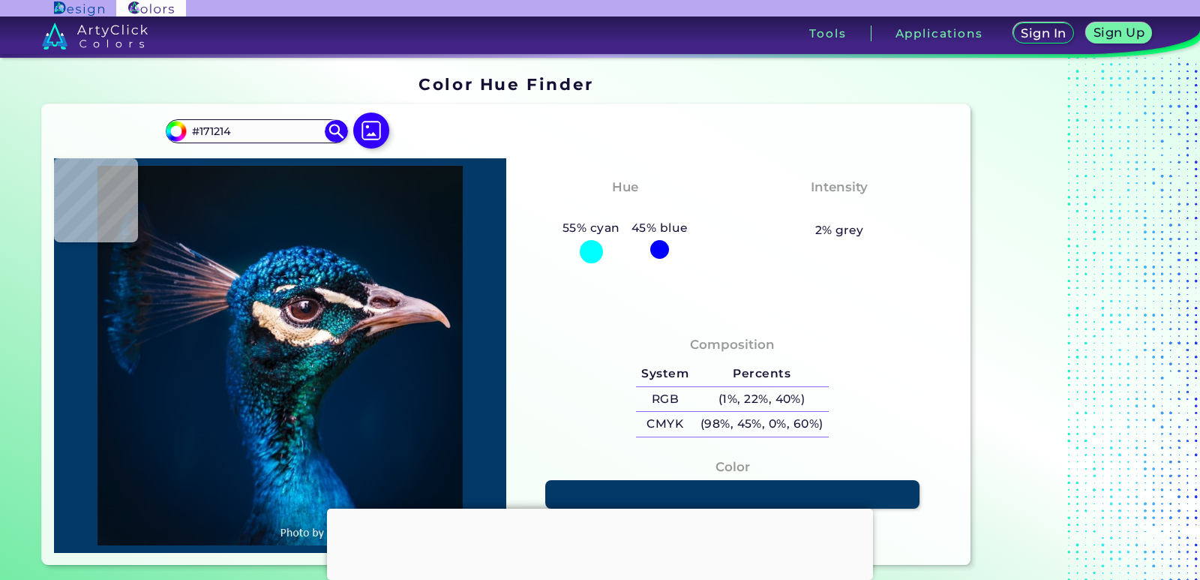
type input "#193d57"
type input "#193D57"
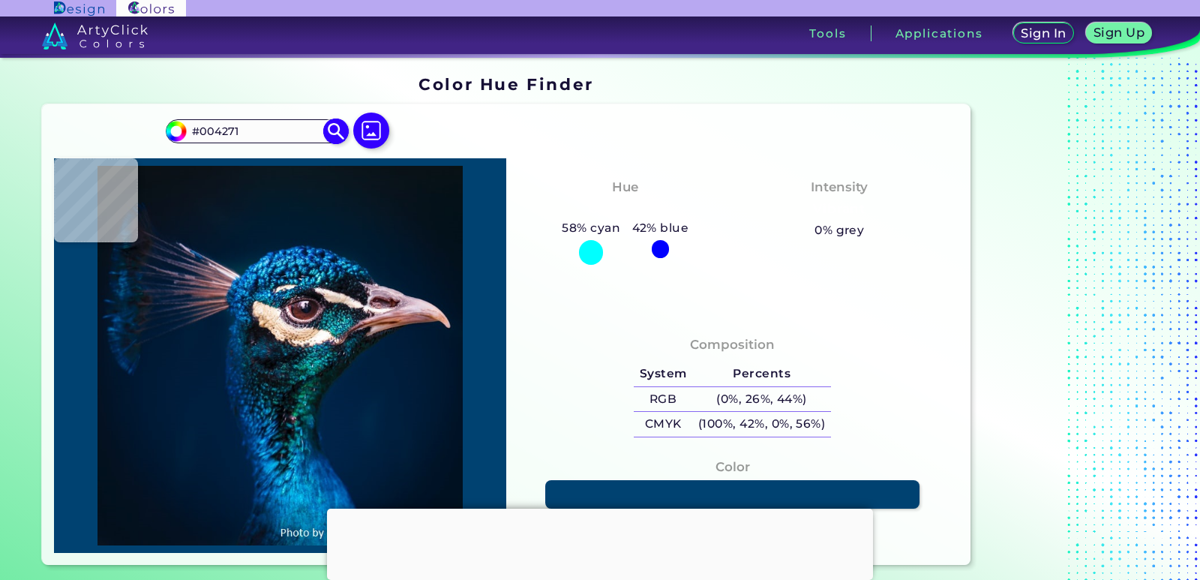
click at [268, 138] on input "#004271" at bounding box center [257, 131] width 140 height 20
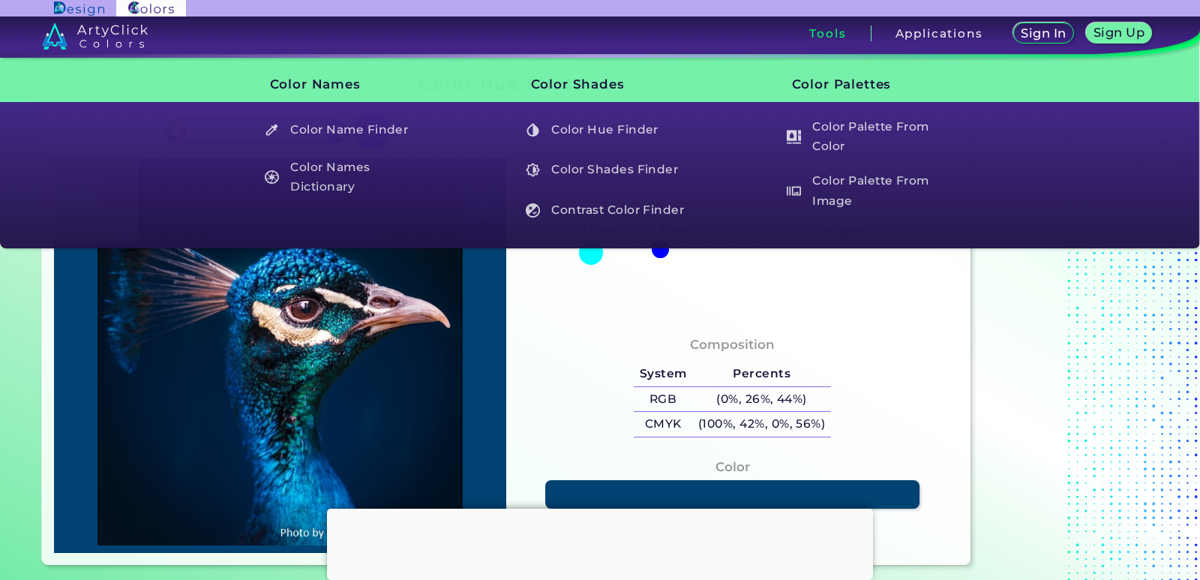
click at [832, 35] on h3 "Tools" at bounding box center [827, 33] width 37 height 11
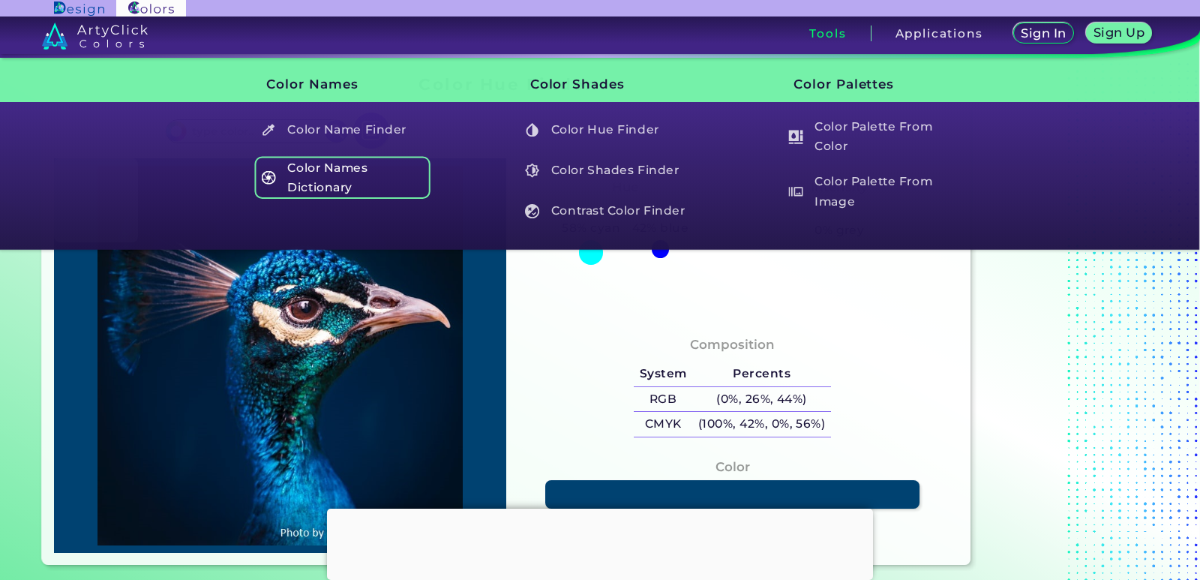
click at [413, 175] on h5 "Color Names Dictionary" at bounding box center [342, 177] width 176 height 43
